Goal: Task Accomplishment & Management: Manage account settings

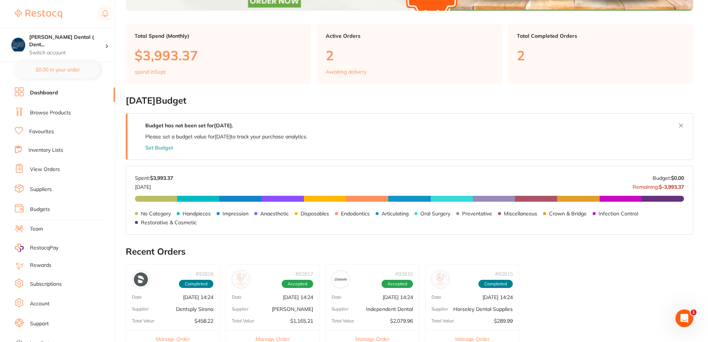
scroll to position [185, 0]
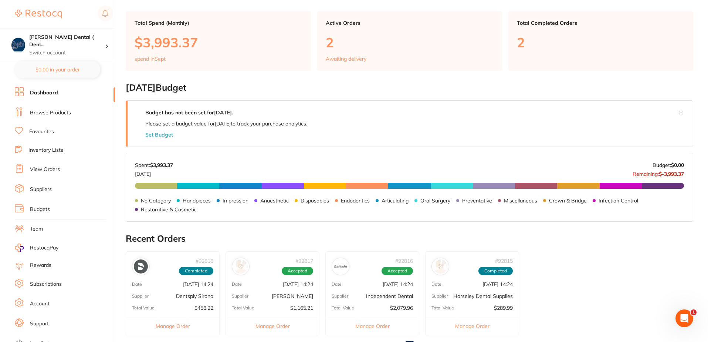
click at [51, 169] on link "View Orders" at bounding box center [45, 169] width 30 height 7
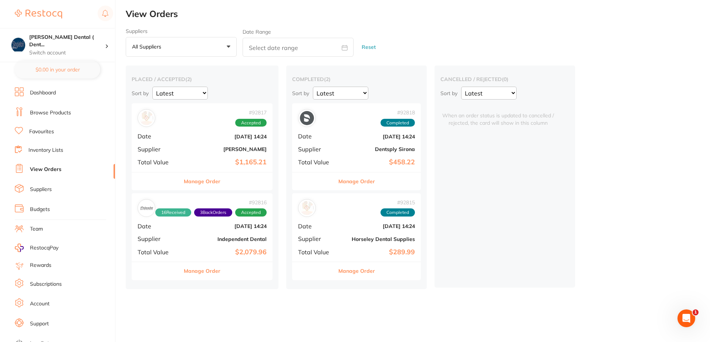
click at [205, 183] on button "Manage Order" at bounding box center [202, 181] width 37 height 18
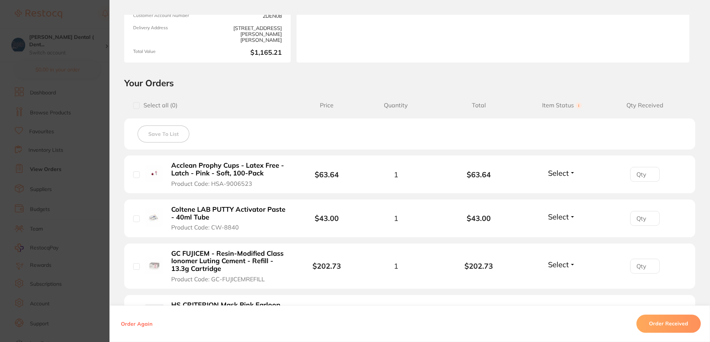
scroll to position [111, 0]
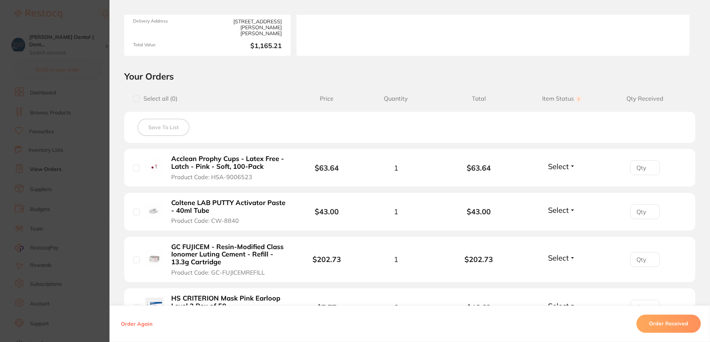
click at [563, 165] on span "Select" at bounding box center [558, 166] width 21 height 9
click at [563, 182] on span "Received" at bounding box center [562, 182] width 19 height 6
click at [566, 259] on span "Select" at bounding box center [558, 257] width 21 height 9
click at [564, 271] on span "Received" at bounding box center [562, 274] width 19 height 6
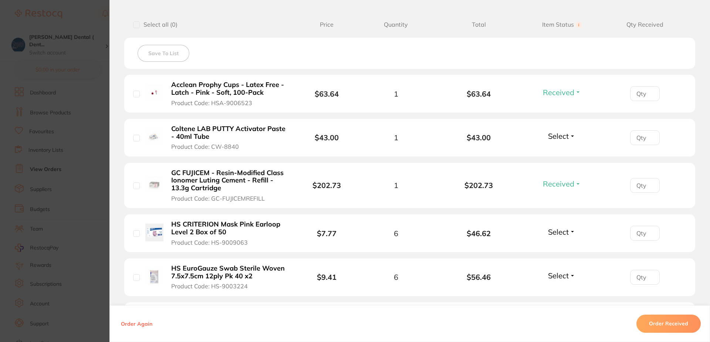
scroll to position [222, 0]
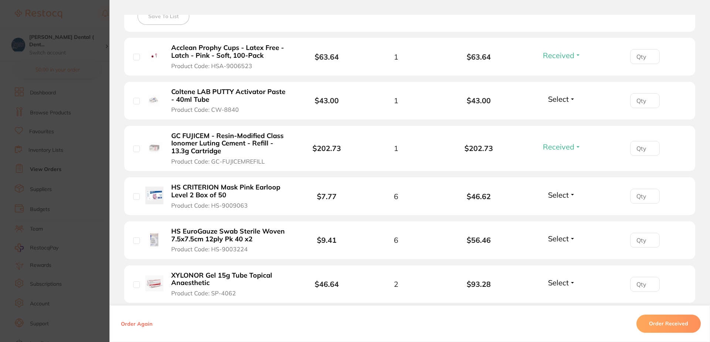
click at [564, 193] on span "Select" at bounding box center [558, 194] width 21 height 9
click at [561, 208] on span "Received" at bounding box center [562, 211] width 19 height 6
click at [557, 239] on span "Select" at bounding box center [558, 238] width 21 height 9
click at [559, 253] on span "Received" at bounding box center [562, 255] width 19 height 6
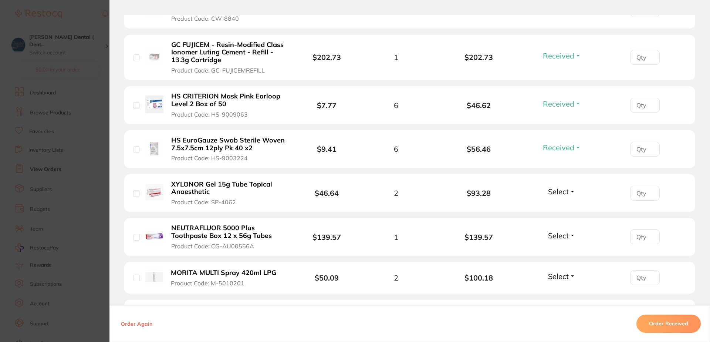
scroll to position [333, 0]
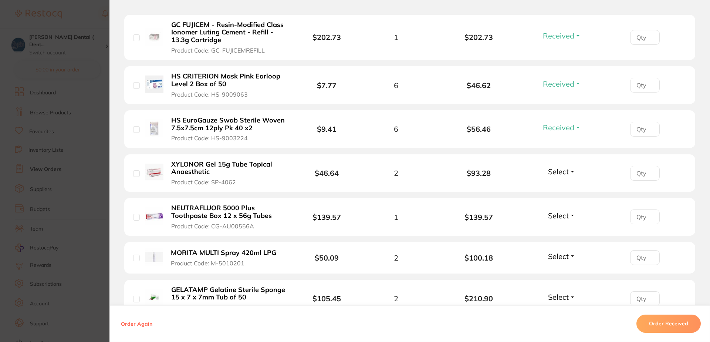
click at [566, 172] on span "Select" at bounding box center [558, 171] width 21 height 9
click at [560, 186] on span "Received" at bounding box center [562, 188] width 19 height 6
click at [563, 216] on span "Select" at bounding box center [558, 215] width 21 height 9
click at [563, 231] on span "Received" at bounding box center [562, 232] width 19 height 6
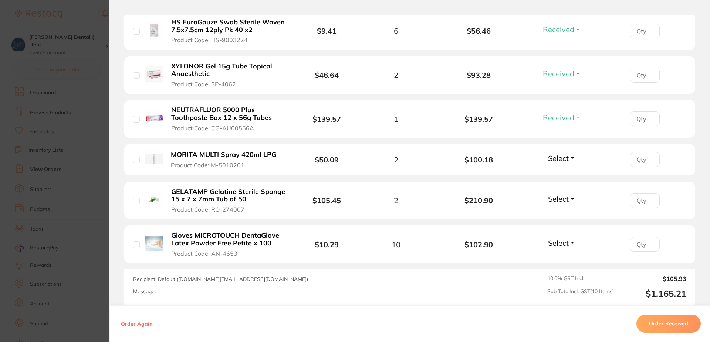
scroll to position [444, 0]
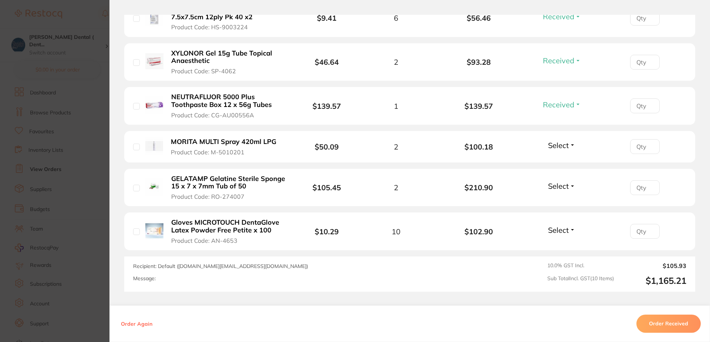
click at [554, 227] on span "Select" at bounding box center [558, 229] width 21 height 9
click at [558, 244] on span "Received" at bounding box center [562, 246] width 19 height 6
click at [555, 187] on span "Select" at bounding box center [558, 185] width 21 height 9
click at [558, 202] on span "Received" at bounding box center [562, 202] width 19 height 6
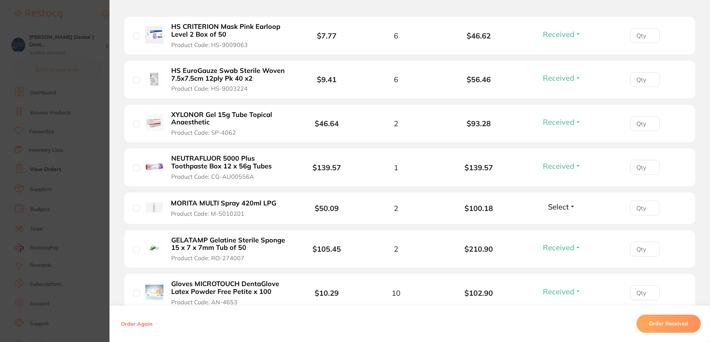
scroll to position [407, 0]
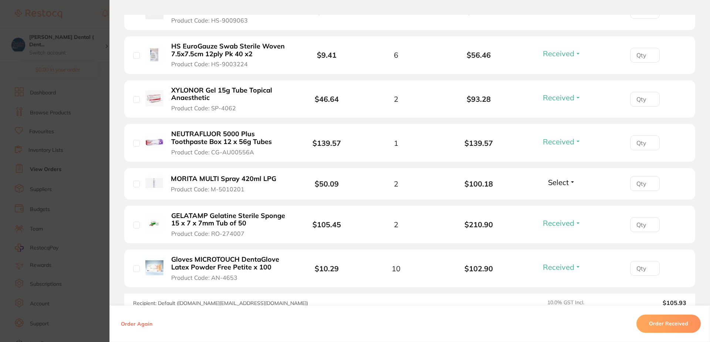
click at [561, 181] on span "Select" at bounding box center [558, 182] width 21 height 9
click at [561, 196] on span "Received" at bounding box center [562, 198] width 19 height 6
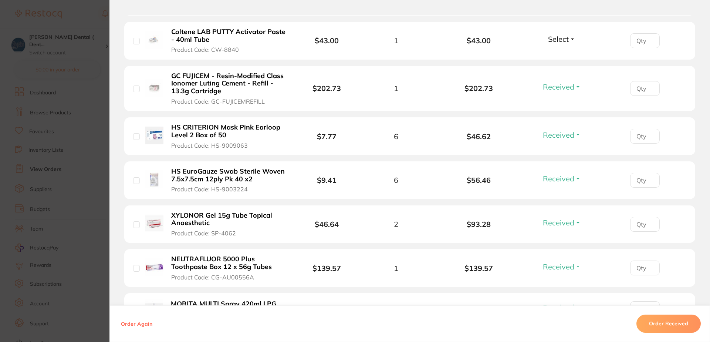
scroll to position [245, 0]
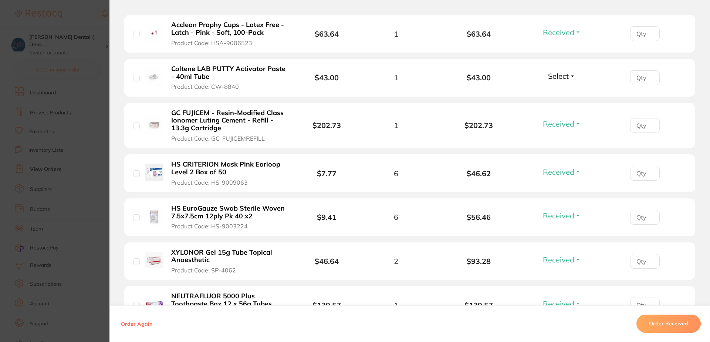
click at [559, 76] on span "Select" at bounding box center [558, 75] width 21 height 9
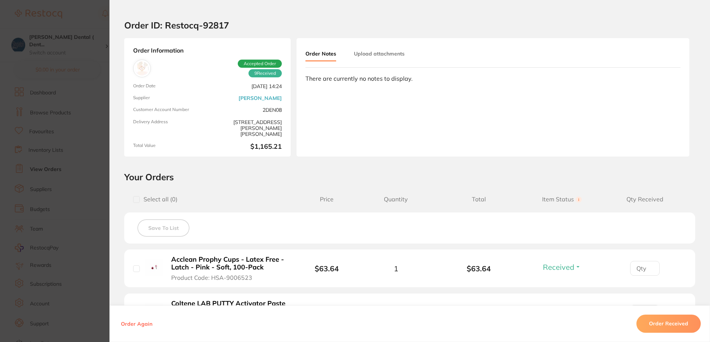
scroll to position [0, 0]
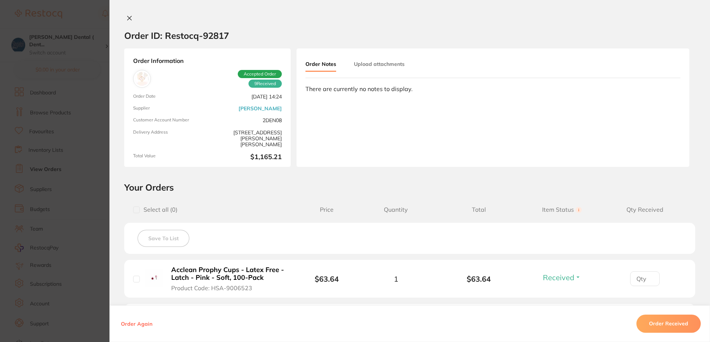
click at [128, 15] on icon at bounding box center [129, 18] width 6 height 6
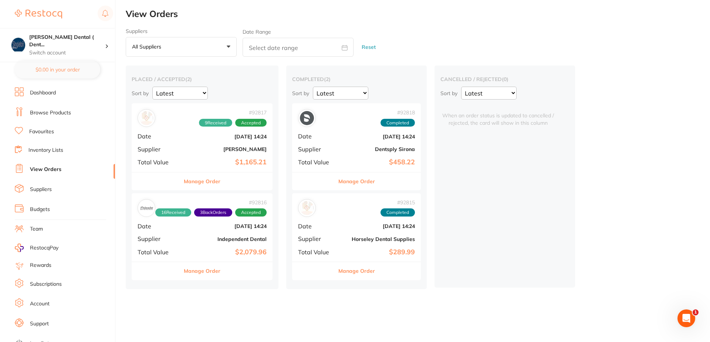
click at [50, 14] on img at bounding box center [38, 14] width 47 height 9
